Goal: Information Seeking & Learning: Learn about a topic

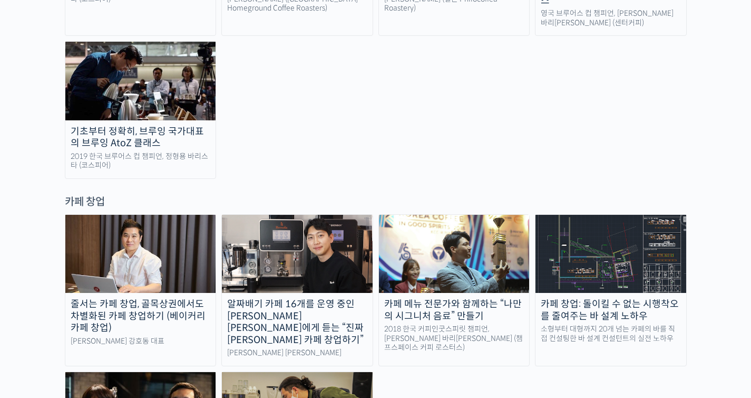
scroll to position [1984, 0]
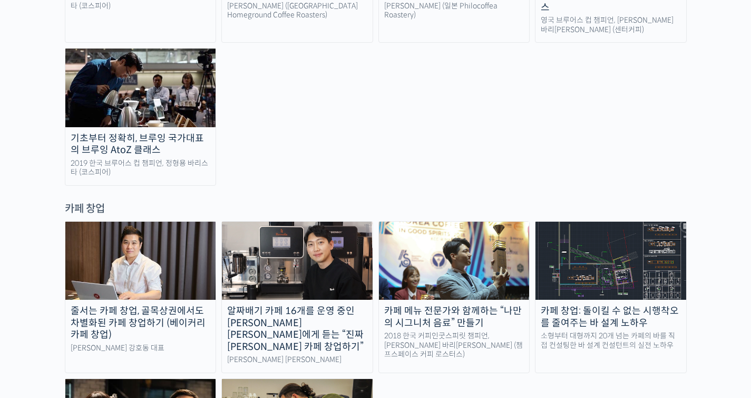
click at [290, 305] on div "알짜배기 카페 16개를 운영 중인 안태환 대표에게 듣는 “진짜 돈 버는 카페 창업하기”" at bounding box center [297, 328] width 151 height 47
click at [88, 343] on div "라라브레드 강호동 대표" at bounding box center [140, 347] width 151 height 9
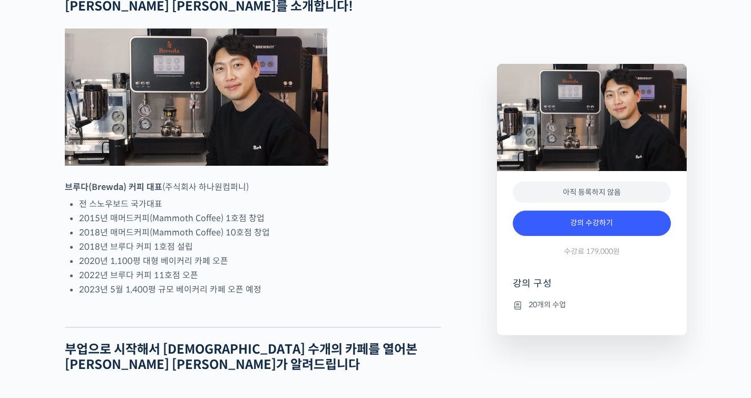
scroll to position [460, 0]
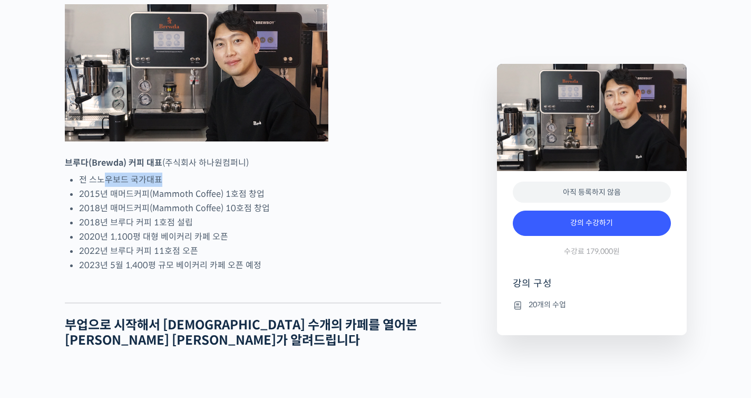
drag, startPoint x: 104, startPoint y: 220, endPoint x: 169, endPoint y: 219, distance: 64.9
click at [169, 187] on li "전 스노우보드 국가대표" at bounding box center [260, 179] width 362 height 14
click at [177, 201] on li "2015년 매머드커피(Mammoth Coffee) 1호점 창업" at bounding box center [260, 194] width 362 height 14
drag, startPoint x: 110, startPoint y: 231, endPoint x: 220, endPoint y: 234, distance: 110.8
click at [220, 201] on li "2015년 매머드커피(Mammoth Coffee) 1호점 창업" at bounding box center [260, 194] width 362 height 14
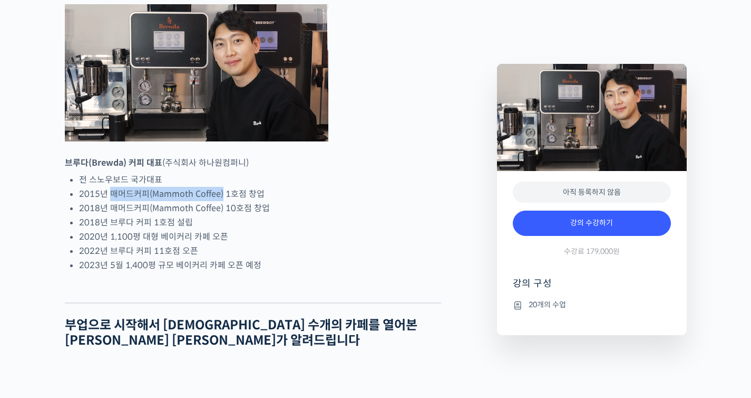
click at [214, 238] on div at bounding box center [214, 238] width 0 height 0
click at [285, 215] on li "2018년 매머드커피(Mammoth Coffee) 10호점 창업" at bounding box center [260, 208] width 362 height 14
click at [303, 244] on li "2020년 1,100평 대형 베이커리 카페 오픈" at bounding box center [260, 236] width 362 height 14
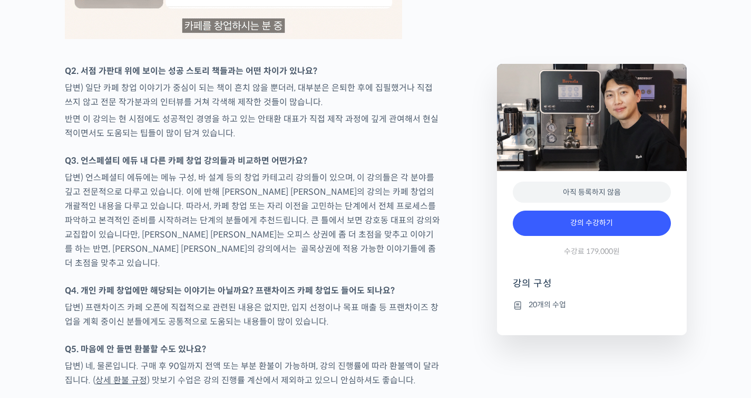
scroll to position [3476, 0]
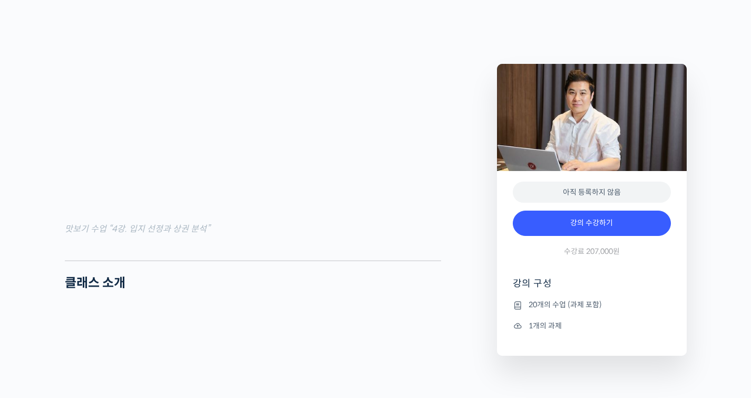
scroll to position [1188, 0]
